Goal: Task Accomplishment & Management: Use online tool/utility

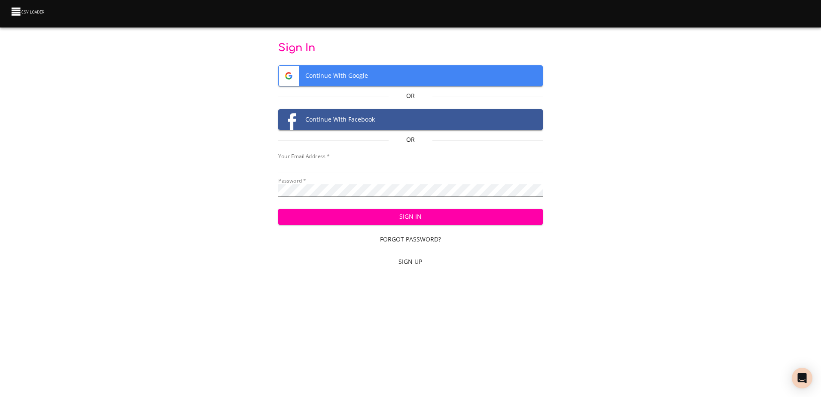
type input "[EMAIL_ADDRESS][DOMAIN_NAME]"
click at [440, 215] on span "Sign In" at bounding box center [410, 216] width 251 height 11
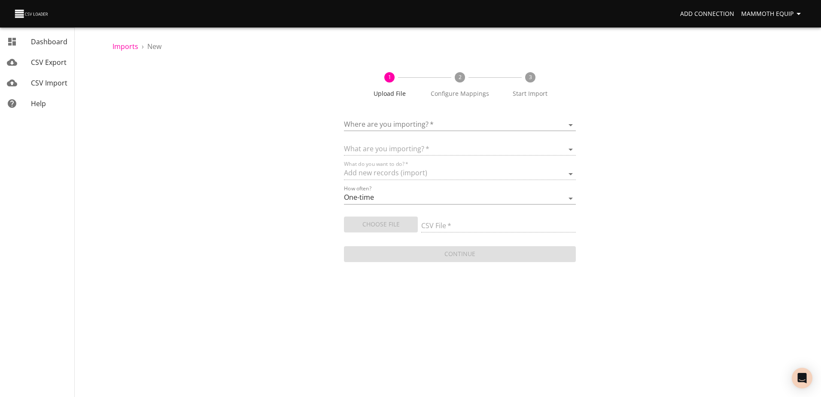
click at [570, 124] on body "Add Connection Mammoth Equip Dashboard CSV Export CSV Import Help Imports › New…" at bounding box center [410, 198] width 821 height 397
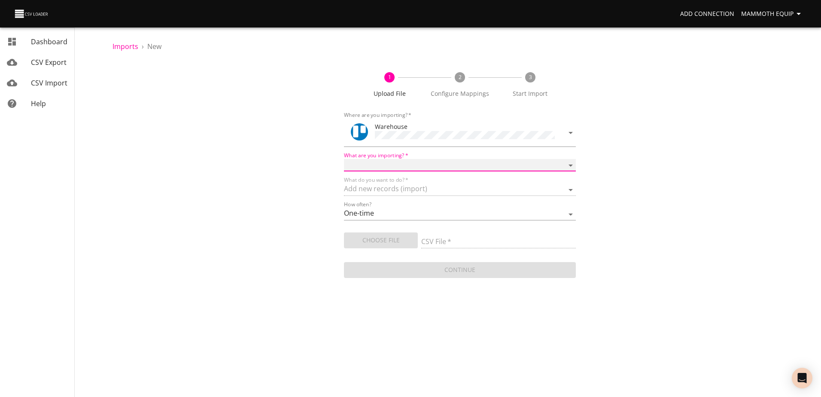
drag, startPoint x: 573, startPoint y: 164, endPoint x: 553, endPoint y: 170, distance: 20.2
click at [573, 164] on select "Boards Cards Checkitems Checklists" at bounding box center [459, 165] width 231 height 12
select select "cards"
click at [344, 159] on select "Boards Cards Checkitems Checklists" at bounding box center [459, 165] width 231 height 12
click at [364, 242] on span "Choose File" at bounding box center [381, 240] width 60 height 11
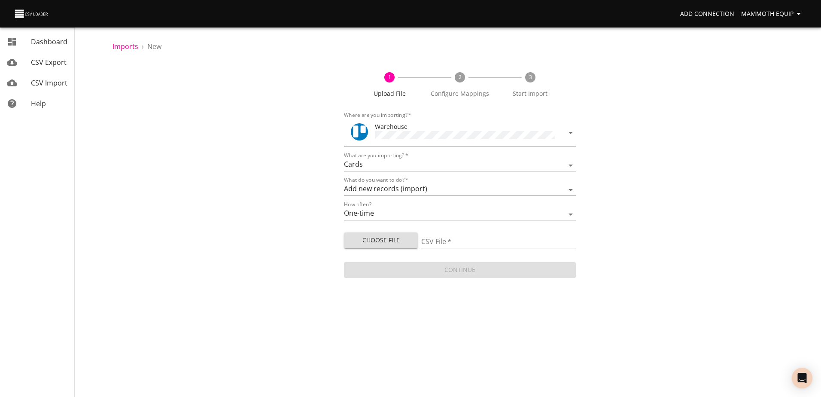
type input "Import1.xlsx"
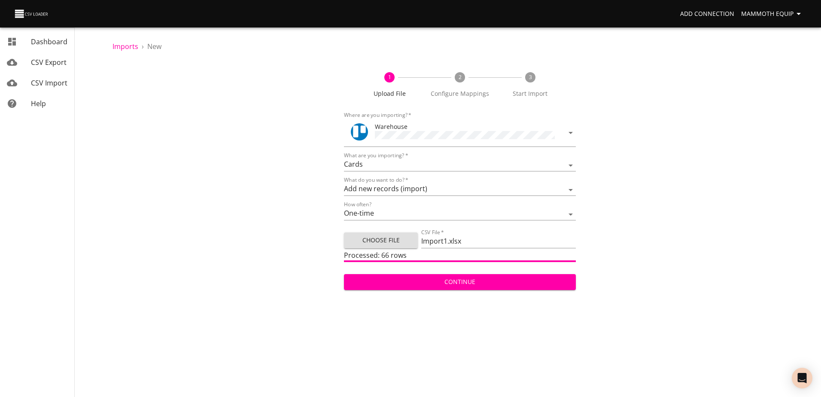
click at [467, 281] on span "Continue" at bounding box center [460, 281] width 218 height 11
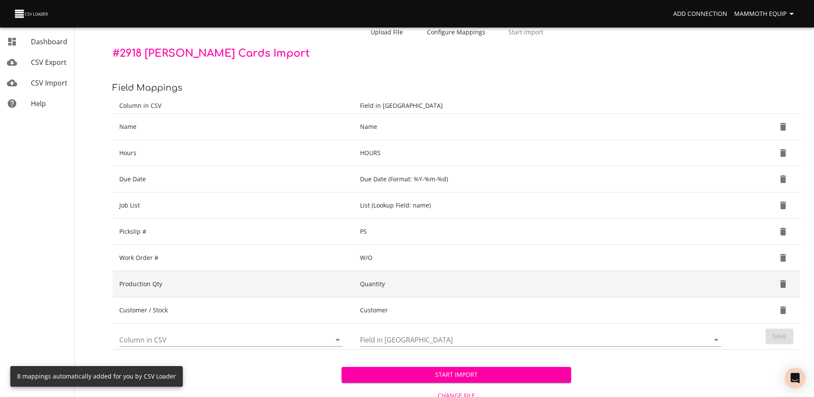
scroll to position [91, 0]
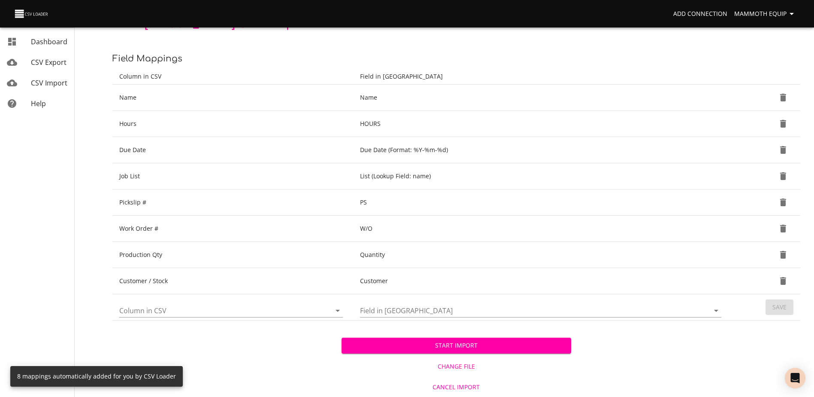
click at [480, 344] on span "Start Import" at bounding box center [456, 345] width 215 height 11
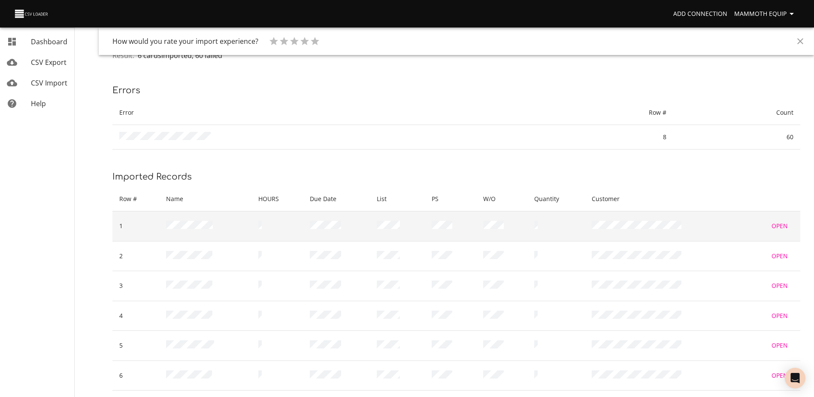
scroll to position [78, 0]
